Goal: Navigation & Orientation: Find specific page/section

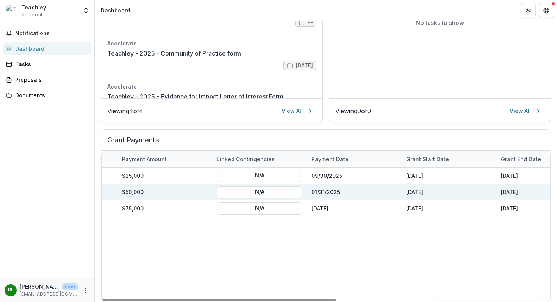
scroll to position [0, 368]
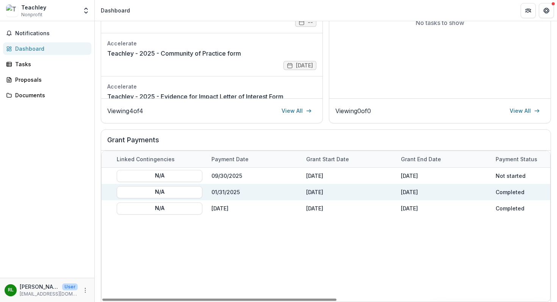
click at [514, 193] on div "Completed" at bounding box center [538, 192] width 95 height 16
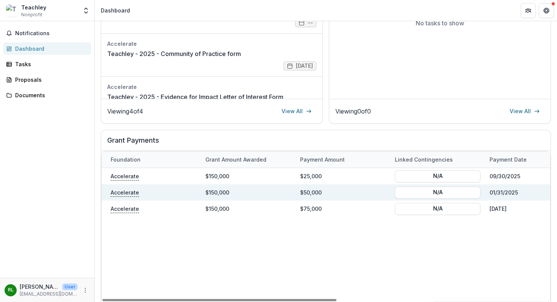
scroll to position [0, 0]
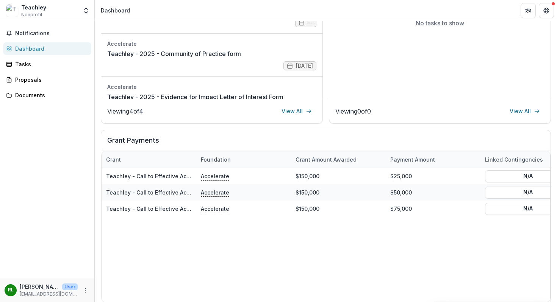
click at [38, 8] on div "Teachley" at bounding box center [33, 7] width 25 height 8
click at [20, 45] on div "Dashboard" at bounding box center [50, 49] width 70 height 8
click at [23, 48] on div "Dashboard" at bounding box center [50, 49] width 70 height 8
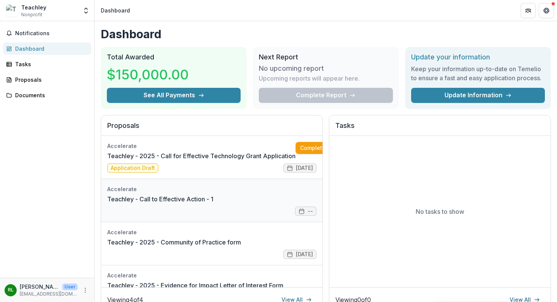
click at [178, 197] on link "Teachley - Call to Effective Action - 1" at bounding box center [160, 199] width 106 height 9
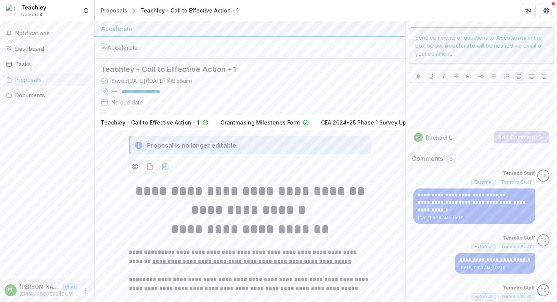
click at [36, 81] on div "Proposals" at bounding box center [50, 80] width 70 height 8
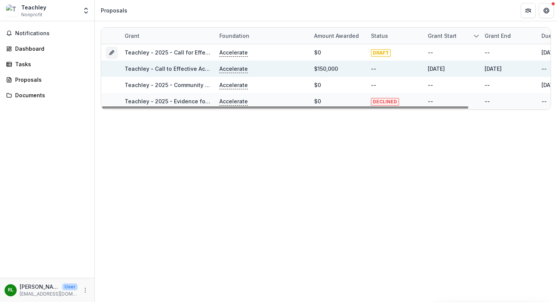
click at [169, 68] on link "Teachley - Call to Effective Action - 1" at bounding box center [174, 69] width 98 height 6
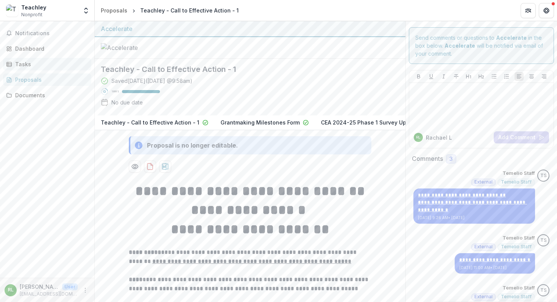
click at [20, 64] on div "Tasks" at bounding box center [50, 64] width 70 height 8
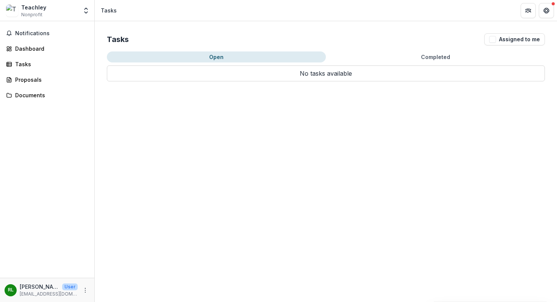
click at [431, 52] on button "Completed" at bounding box center [435, 57] width 219 height 11
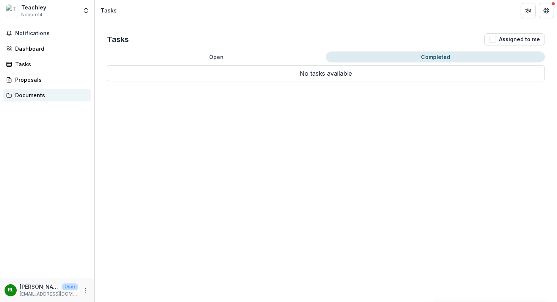
click at [24, 96] on div "Documents" at bounding box center [50, 95] width 70 height 8
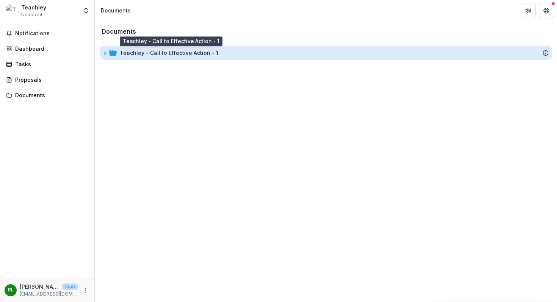
click at [166, 55] on div "Teachley - Call to Effective Action - 1" at bounding box center [169, 53] width 98 height 8
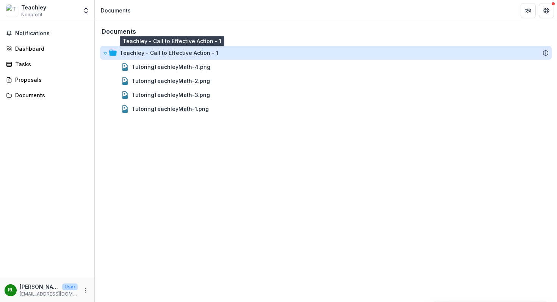
click at [146, 51] on div "Teachley - Call to Effective Action - 1" at bounding box center [169, 53] width 98 height 8
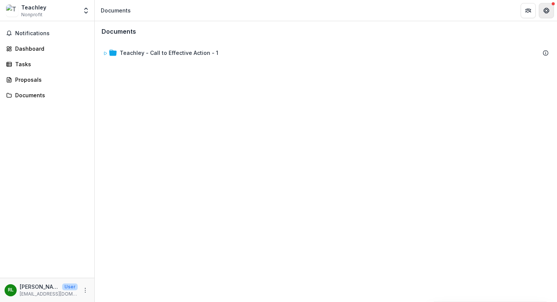
click at [547, 11] on icon "Get Help" at bounding box center [546, 11] width 6 height 6
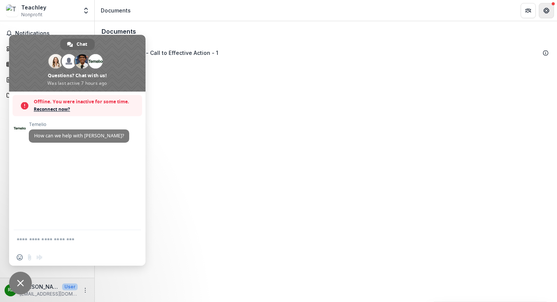
click at [547, 11] on icon "Get Help" at bounding box center [546, 11] width 6 height 6
